Goal: Task Accomplishment & Management: Manage account settings

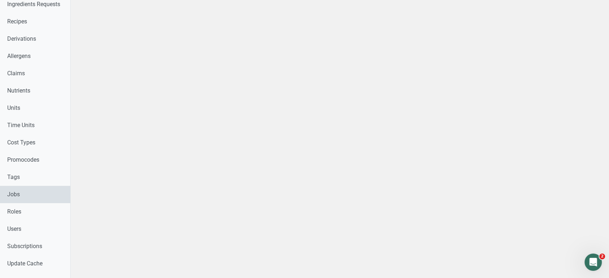
scroll to position [250, 0]
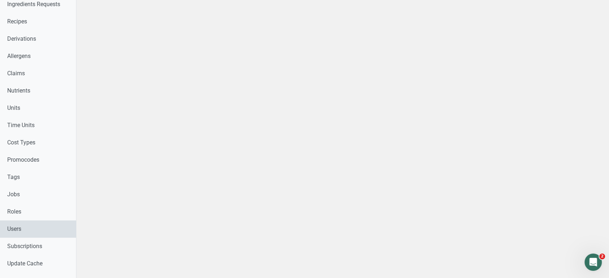
click at [60, 231] on link "Users" at bounding box center [38, 228] width 76 height 17
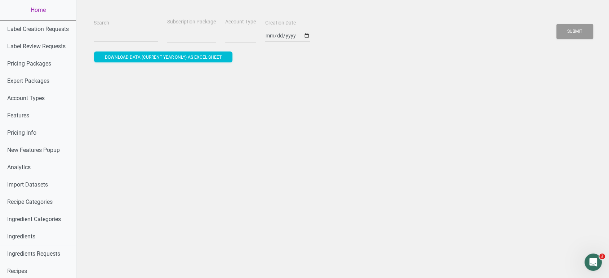
select select
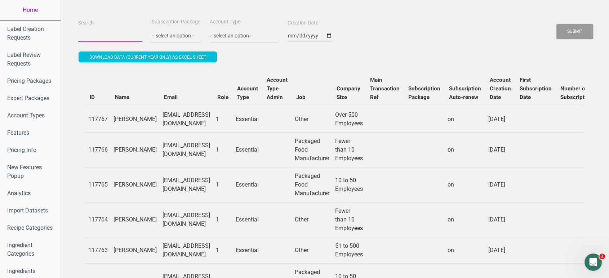
click at [114, 39] on input "Search" at bounding box center [110, 35] width 64 height 13
paste input "[PERSON_NAME][EMAIL_ADDRESS][DOMAIN_NAME]"
click at [556, 24] on button "Submit" at bounding box center [574, 31] width 37 height 15
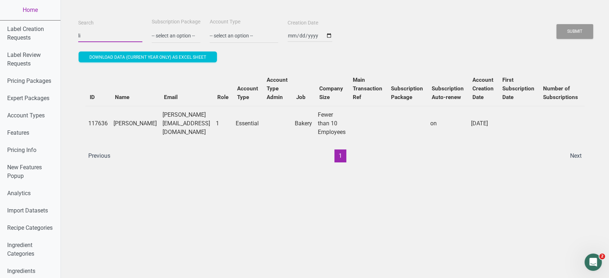
type input "l"
paste input "[EMAIL_ADDRESS][DOMAIN_NAME]"
click at [556, 24] on button "Submit" at bounding box center [574, 31] width 37 height 15
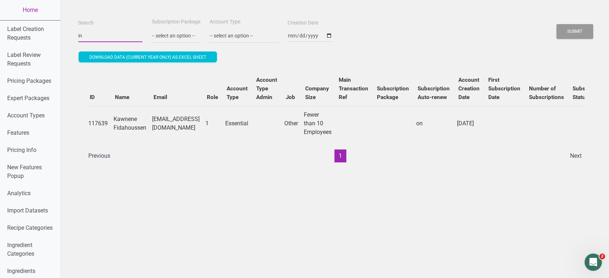
type input "i"
paste input "[PERSON_NAME][EMAIL_ADDRESS][DOMAIN_NAME]"
click at [556, 24] on button "Submit" at bounding box center [574, 31] width 37 height 15
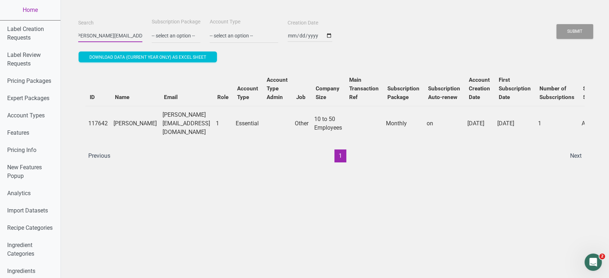
scroll to position [0, 0]
type input "j"
paste input "[EMAIL_ADDRESS][PERSON_NAME][DOMAIN_NAME]"
click at [556, 24] on button "Submit" at bounding box center [574, 31] width 37 height 15
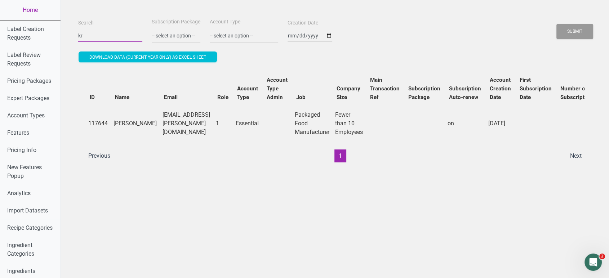
type input "k"
paste input "[EMAIL_ADDRESS][DOMAIN_NAME]"
click at [556, 24] on button "Submit" at bounding box center [574, 31] width 37 height 15
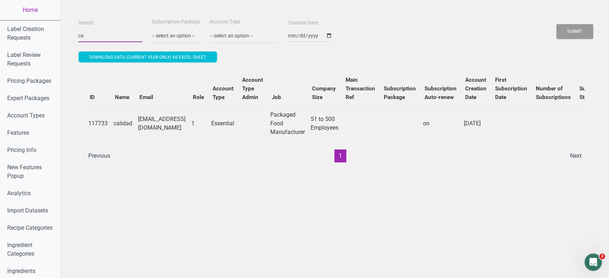
type input "c"
paste input "[EMAIL_ADDRESS][DOMAIN_NAME]"
click at [556, 24] on button "Submit" at bounding box center [574, 31] width 37 height 15
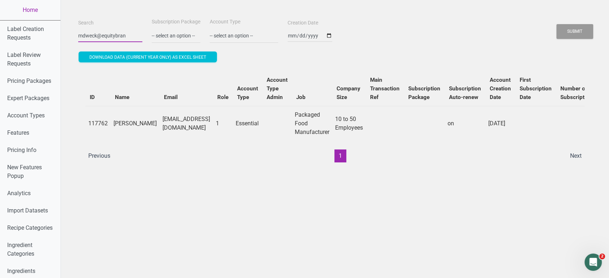
scroll to position [0, 0]
type input "m"
paste input "[EMAIL_ADDRESS][DOMAIN_NAME]"
click at [556, 24] on button "Submit" at bounding box center [574, 31] width 37 height 15
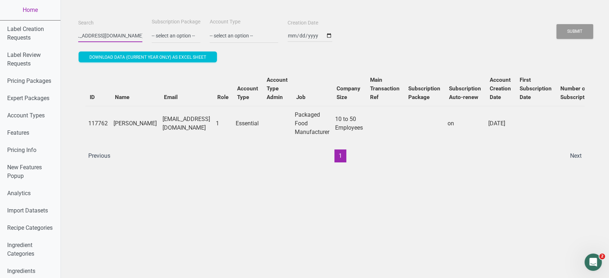
click at [556, 24] on button "Submit" at bounding box center [574, 31] width 37 height 15
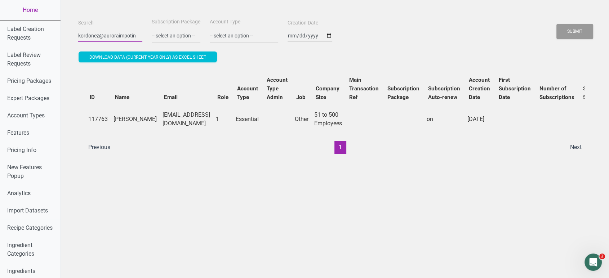
scroll to position [0, 0]
type input "k"
paste input "[EMAIL_ADDRESS][DOMAIN_NAME]"
click at [556, 24] on button "Submit" at bounding box center [574, 31] width 37 height 15
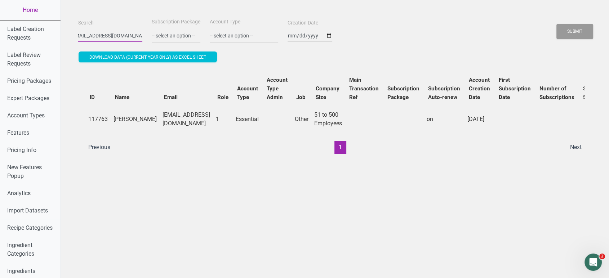
click at [556, 24] on button "Submit" at bounding box center [574, 31] width 37 height 15
type input "l"
paste input "[EMAIL_ADDRESS][DOMAIN_NAME]"
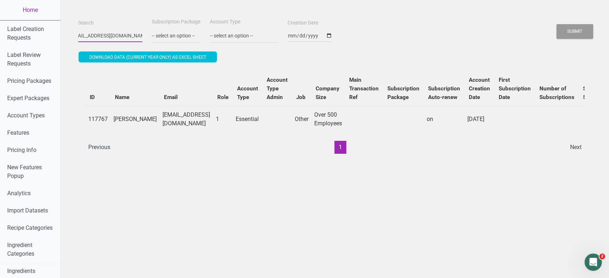
type input "[EMAIL_ADDRESS][DOMAIN_NAME]"
click at [556, 24] on button "Submit" at bounding box center [574, 31] width 37 height 15
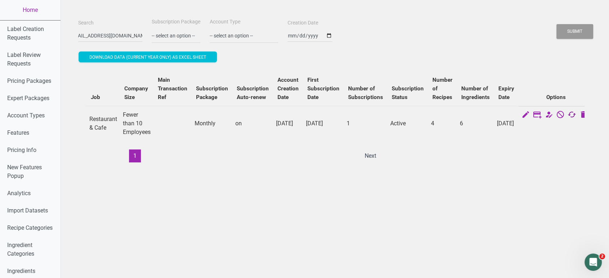
scroll to position [0, 0]
click at [567, 114] on icon at bounding box center [571, 115] width 9 height 10
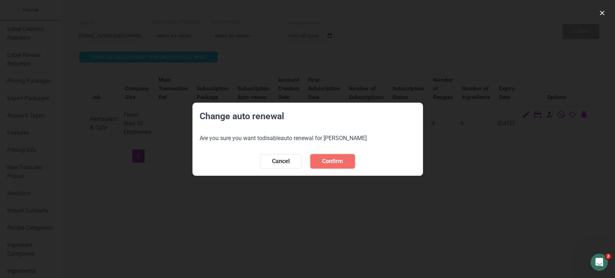
click at [338, 162] on span "Confirm" at bounding box center [332, 161] width 21 height 9
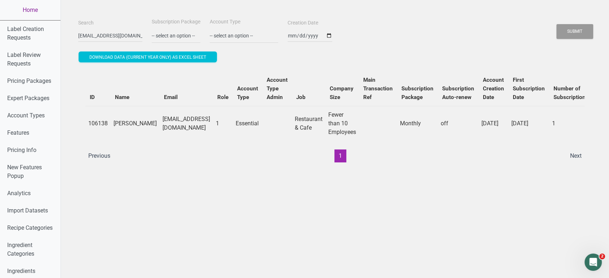
click at [21, 12] on link "Home" at bounding box center [30, 10] width 60 height 20
